Goal: Task Accomplishment & Management: Use online tool/utility

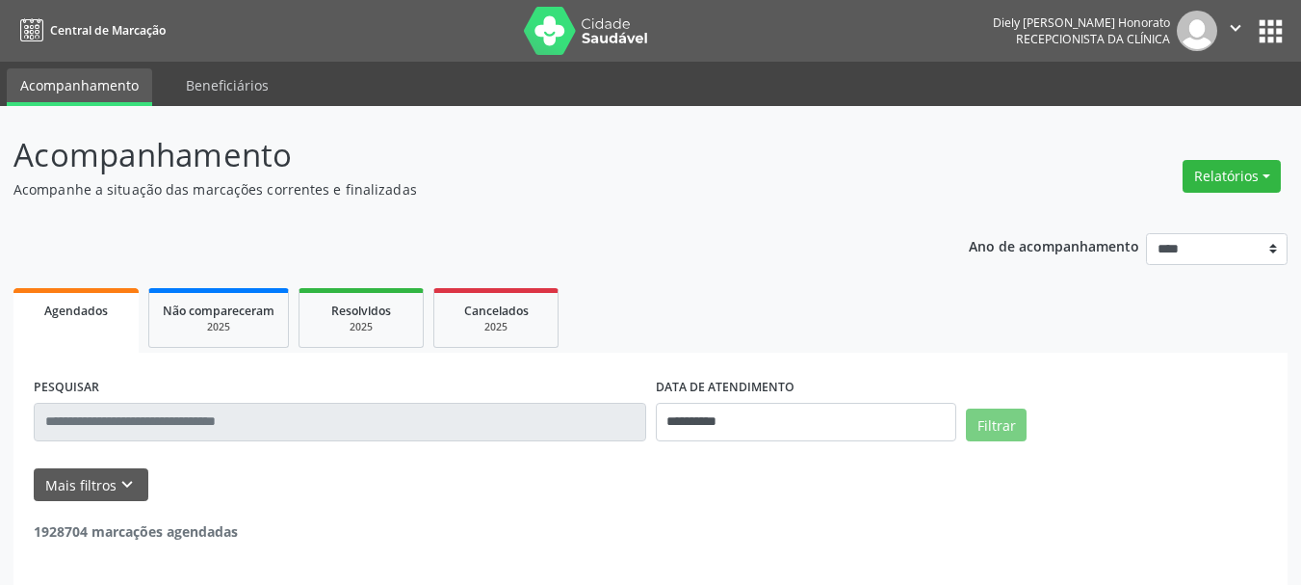
click at [1225, 171] on button "Relatórios" at bounding box center [1232, 176] width 98 height 33
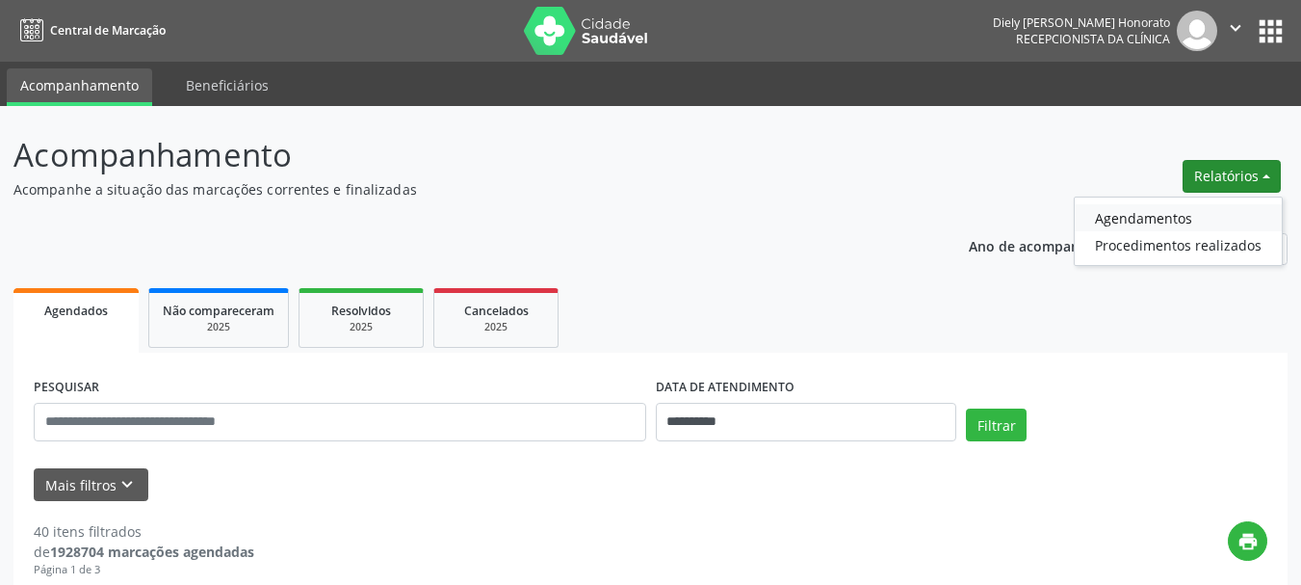
click at [1135, 217] on link "Agendamentos" at bounding box center [1178, 217] width 207 height 27
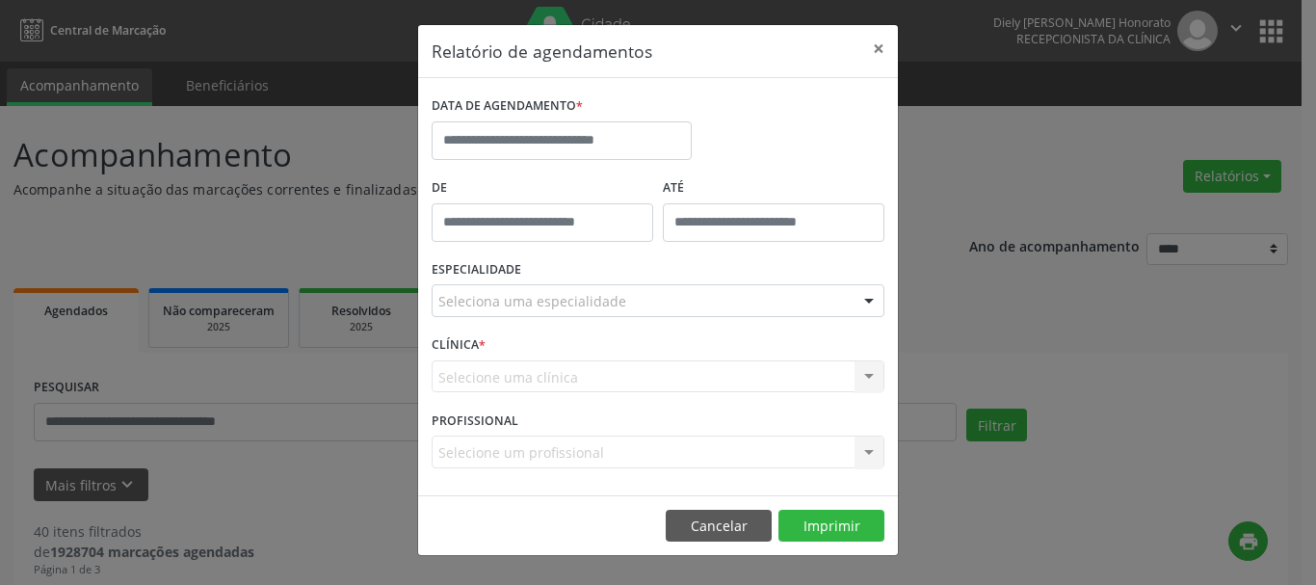
click at [560, 118] on label "DATA DE AGENDAMENTO *" at bounding box center [507, 107] width 151 height 30
click at [560, 136] on input "text" at bounding box center [562, 140] width 260 height 39
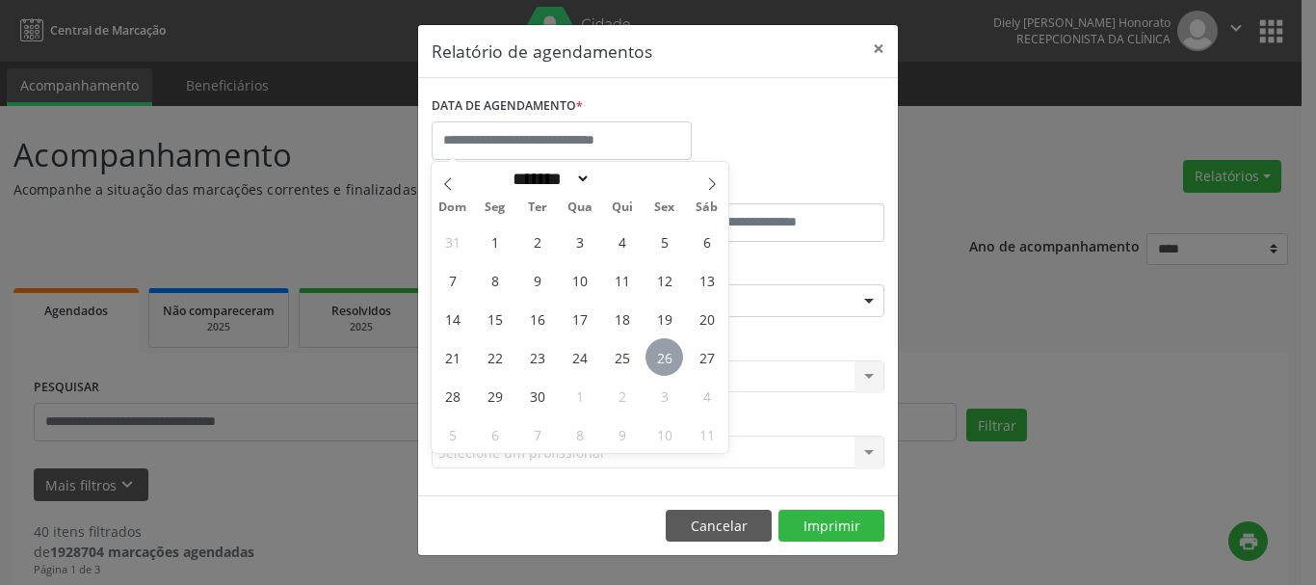
click at [660, 353] on span "26" at bounding box center [664, 357] width 38 height 38
type input "**********"
click at [660, 353] on span "26" at bounding box center [664, 357] width 38 height 38
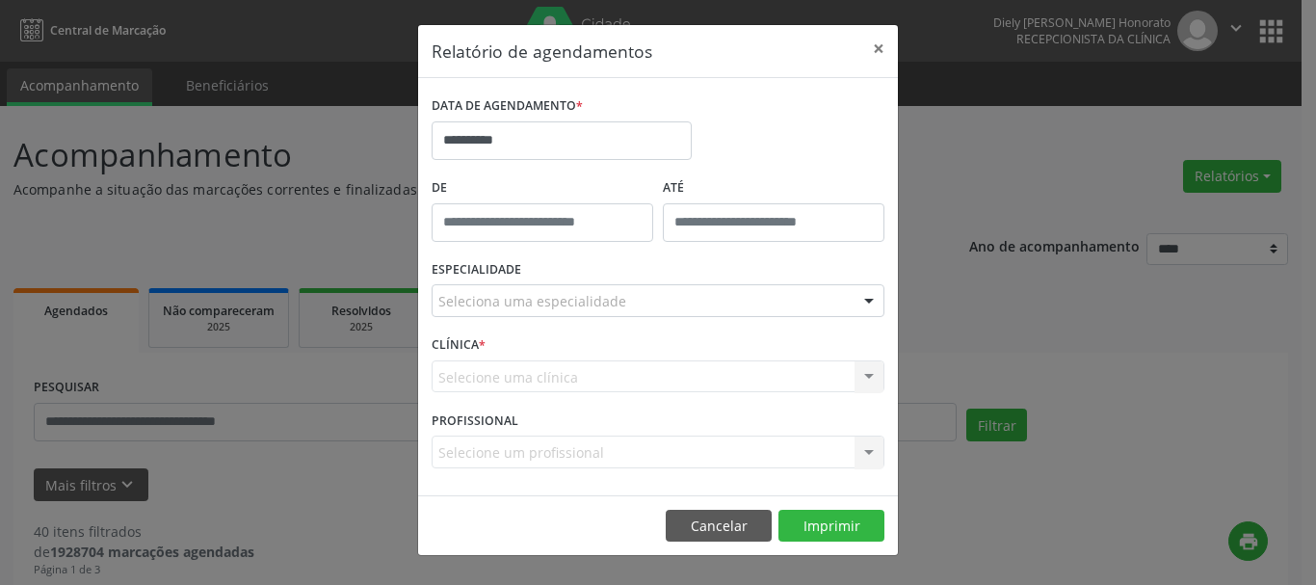
click at [645, 313] on div "Seleciona uma especialidade" at bounding box center [658, 300] width 453 height 33
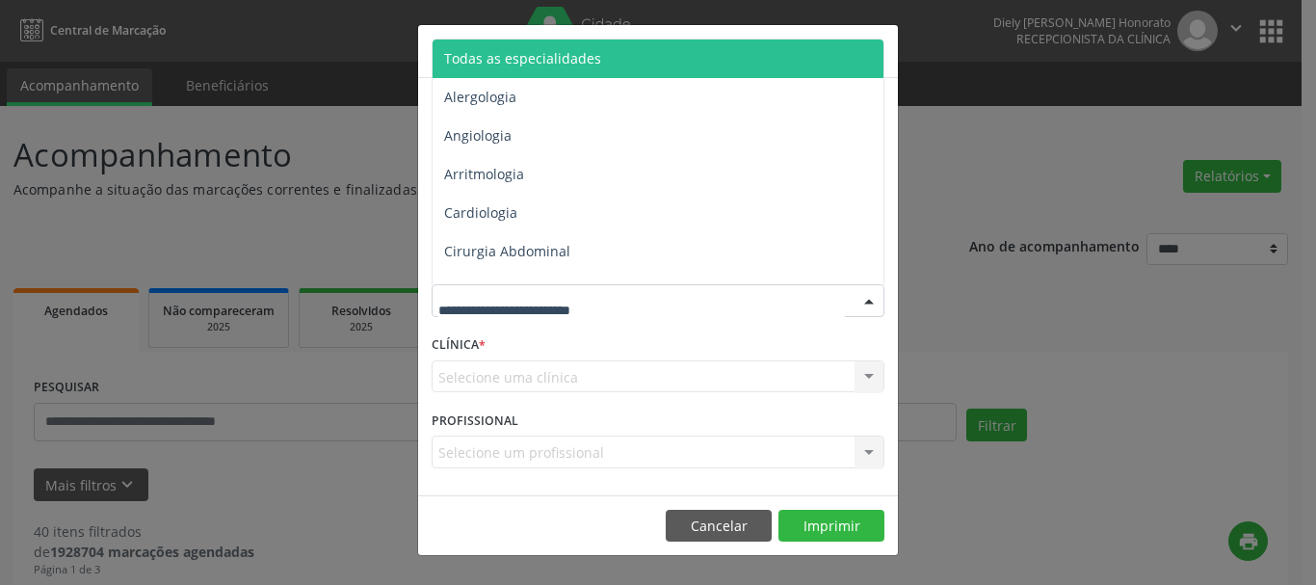
click at [586, 66] on span "Todas as especialidades" at bounding box center [522, 58] width 157 height 18
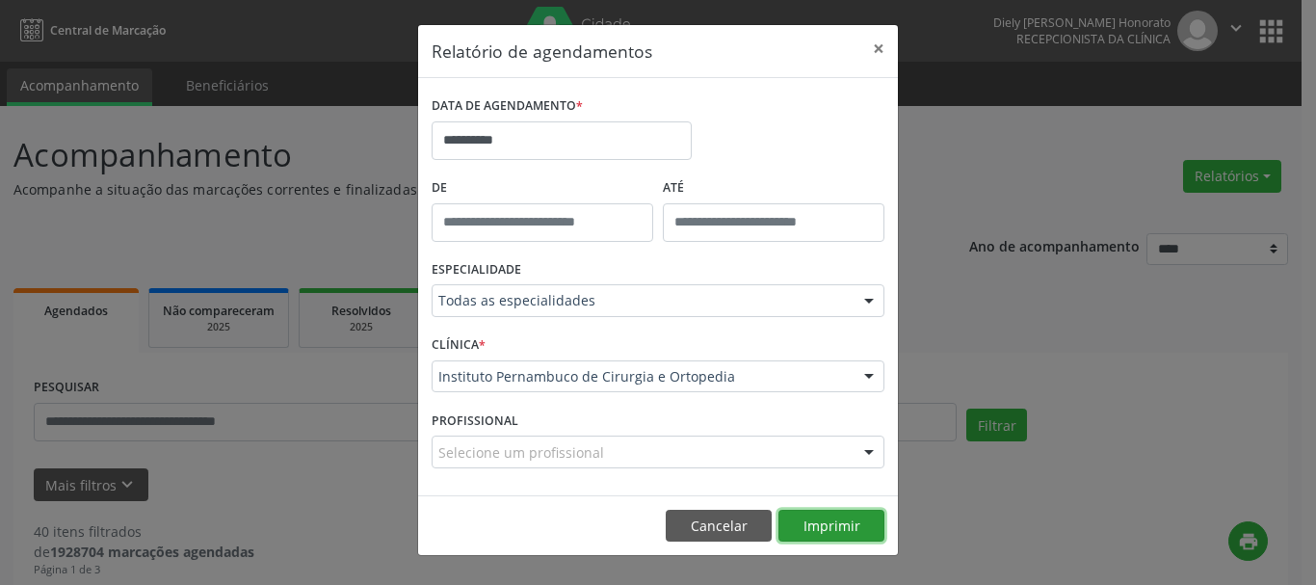
click at [837, 526] on button "Imprimir" at bounding box center [831, 526] width 106 height 33
